Goal: Check status: Check status

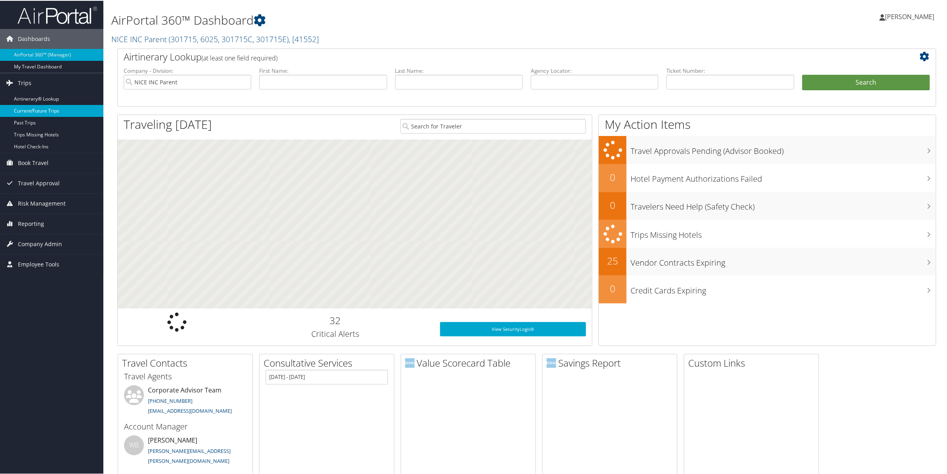
click at [29, 110] on link "Current/Future Trips" at bounding box center [51, 110] width 103 height 12
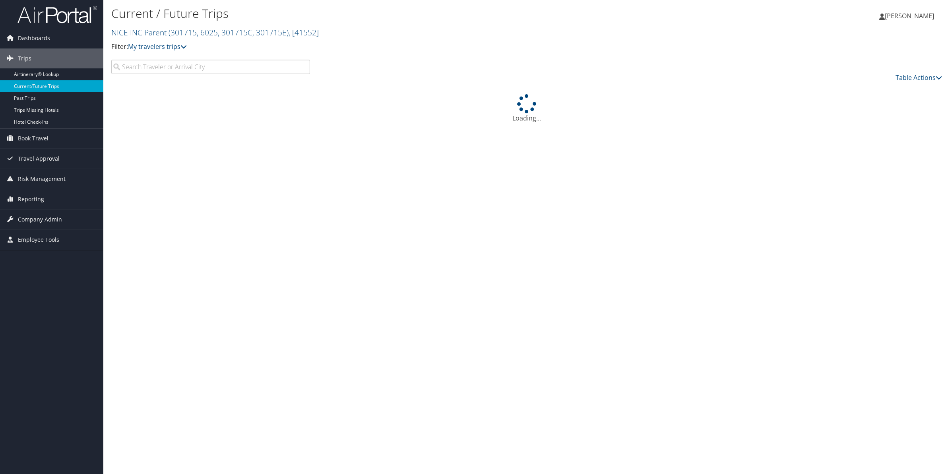
click at [139, 67] on input "search" at bounding box center [210, 67] width 199 height 14
drag, startPoint x: 139, startPoint y: 68, endPoint x: 122, endPoint y: 68, distance: 16.7
click at [122, 68] on input "rice" at bounding box center [210, 67] width 199 height 14
type input "kirkby"
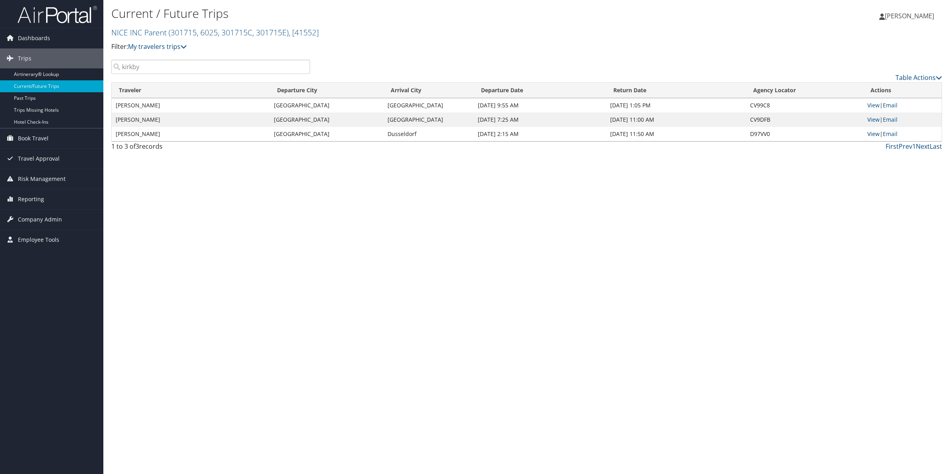
click at [871, 134] on link "View" at bounding box center [873, 134] width 12 height 8
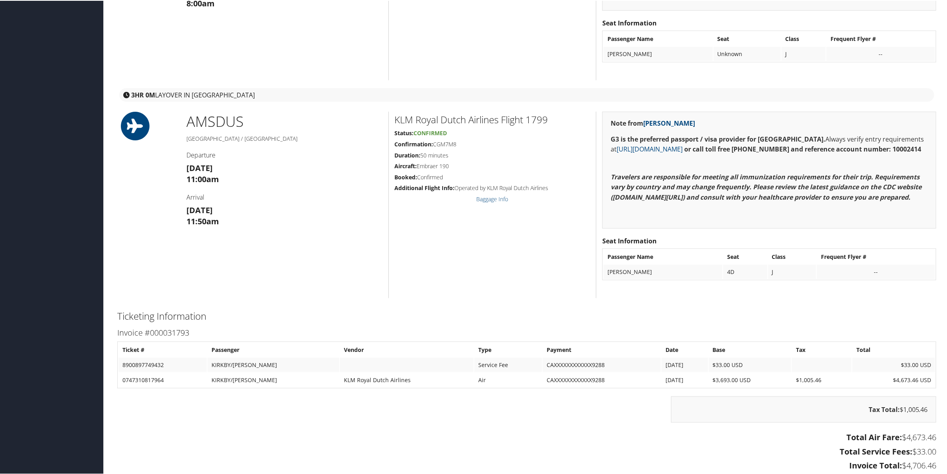
scroll to position [497, 0]
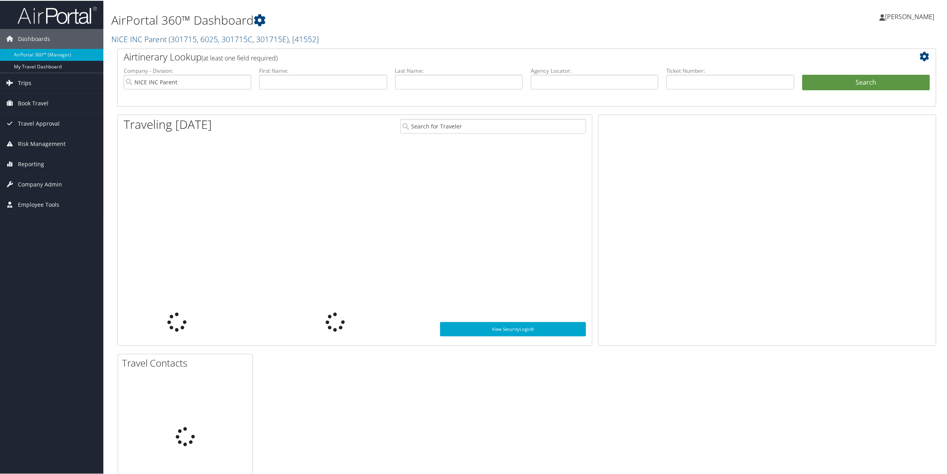
click at [18, 79] on span "Trips" at bounding box center [25, 82] width 14 height 20
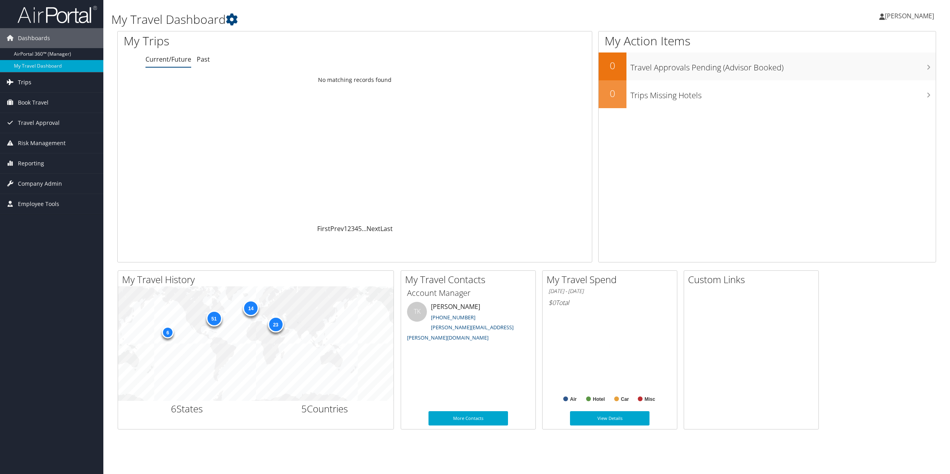
click at [22, 81] on span "Trips" at bounding box center [25, 82] width 14 height 20
click at [23, 106] on link "Current/Future Trips" at bounding box center [51, 110] width 103 height 12
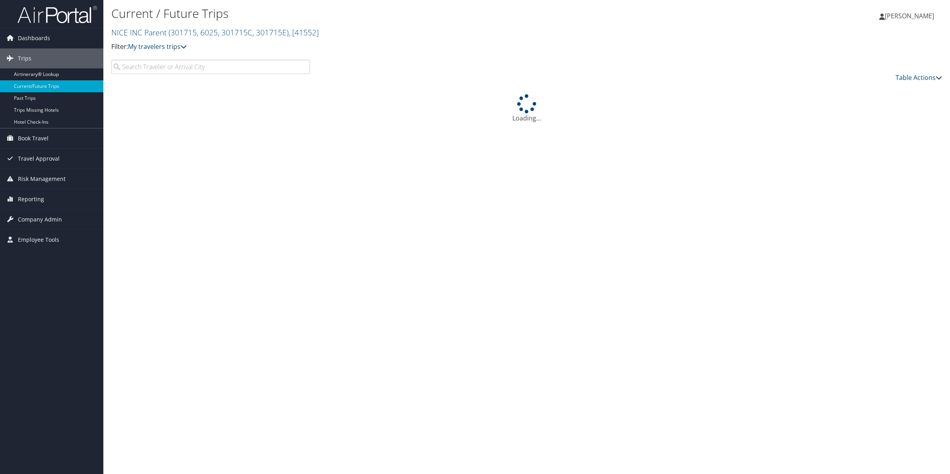
click at [185, 68] on input "search" at bounding box center [210, 67] width 199 height 14
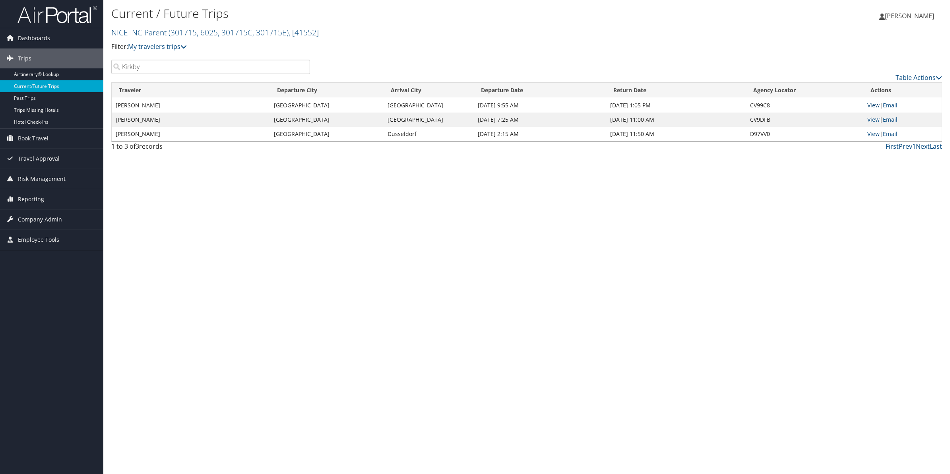
type input "Kirkby"
click at [874, 106] on link "View" at bounding box center [873, 105] width 12 height 8
click at [868, 118] on link "View" at bounding box center [873, 120] width 12 height 8
click at [873, 134] on link "View" at bounding box center [873, 134] width 12 height 8
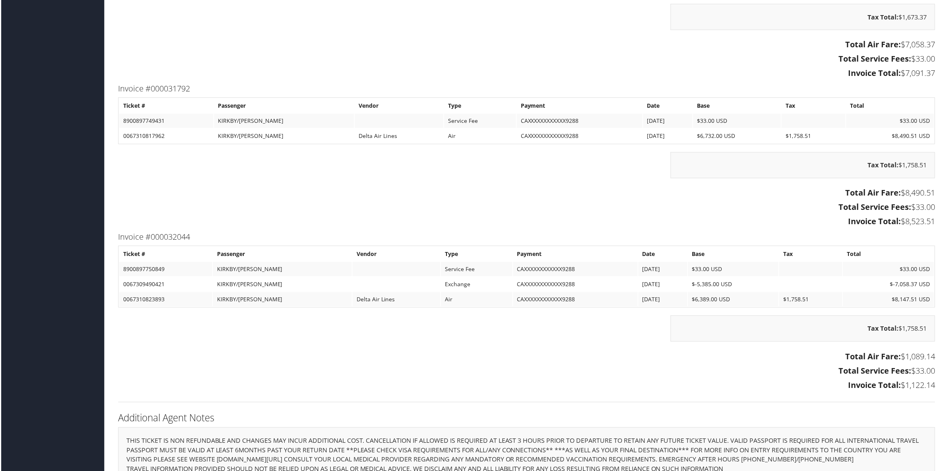
scroll to position [1430, 0]
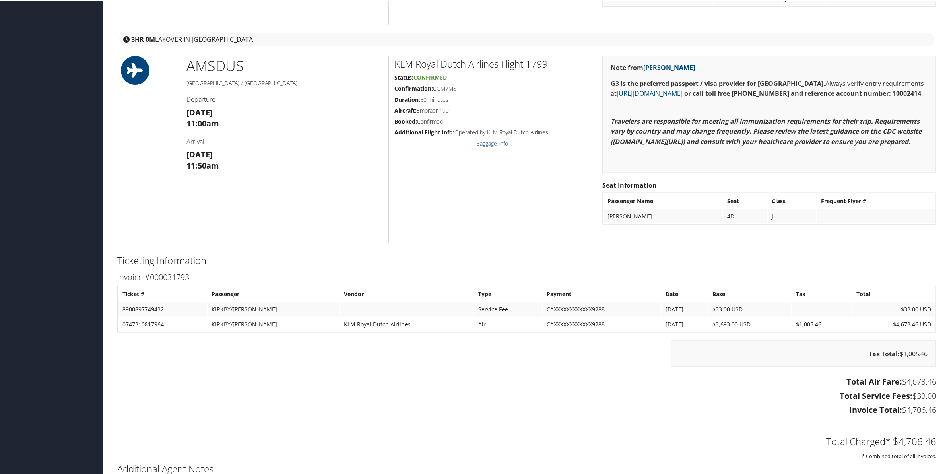
scroll to position [248, 0]
